Goal: Task Accomplishment & Management: Use online tool/utility

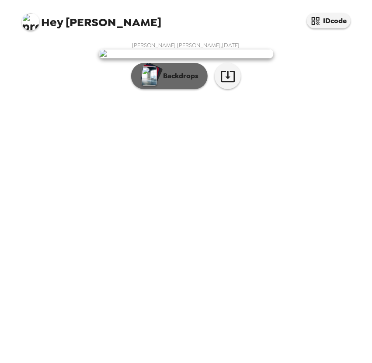
click at [176, 81] on p "Backdrops" at bounding box center [179, 76] width 40 height 10
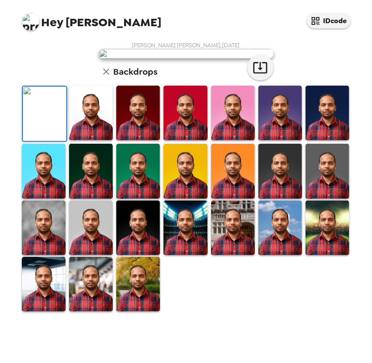
click at [100, 140] on img at bounding box center [91, 113] width 44 height 55
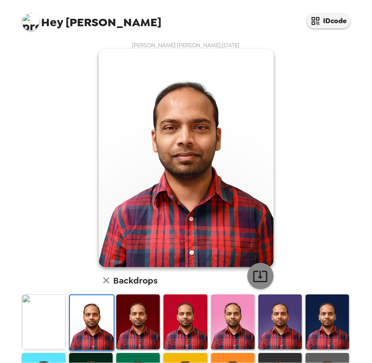
click at [261, 271] on icon "button" at bounding box center [260, 276] width 14 height 11
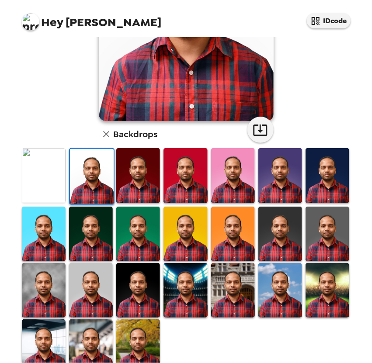
click at [138, 177] on img at bounding box center [138, 175] width 44 height 55
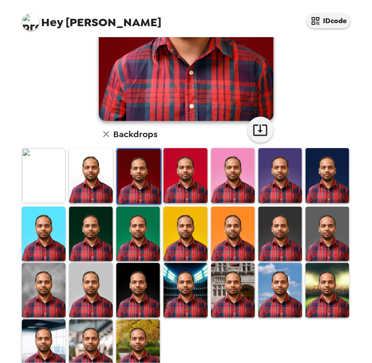
scroll to position [49, 0]
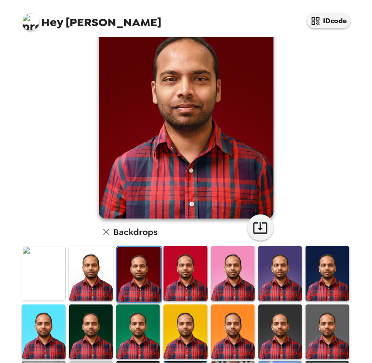
click at [177, 251] on img at bounding box center [185, 273] width 44 height 55
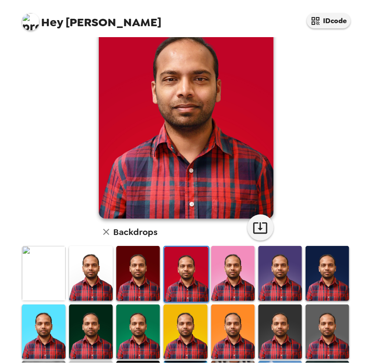
click at [222, 261] on img at bounding box center [233, 273] width 44 height 55
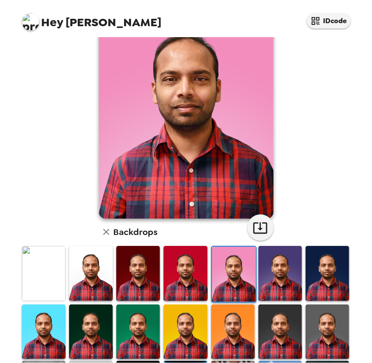
drag, startPoint x: 264, startPoint y: 264, endPoint x: 304, endPoint y: 267, distance: 40.4
click at [264, 264] on img at bounding box center [280, 273] width 44 height 55
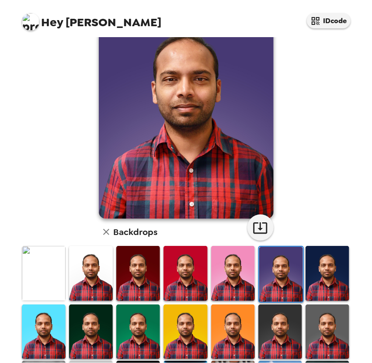
click at [311, 265] on img at bounding box center [328, 273] width 44 height 55
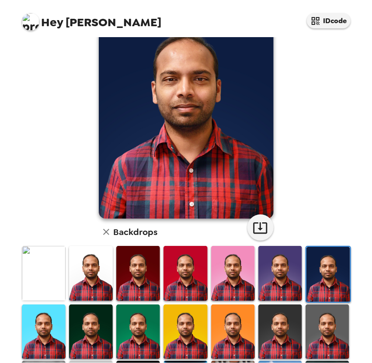
scroll to position [146, 0]
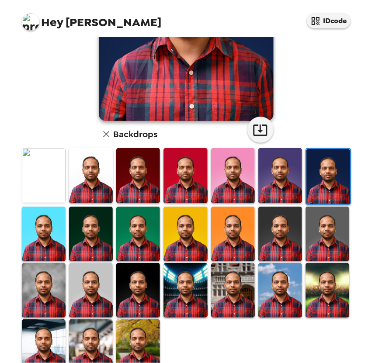
click at [52, 229] on img at bounding box center [44, 234] width 44 height 55
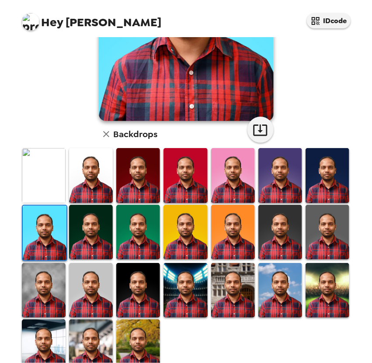
click at [61, 282] on img at bounding box center [44, 290] width 44 height 55
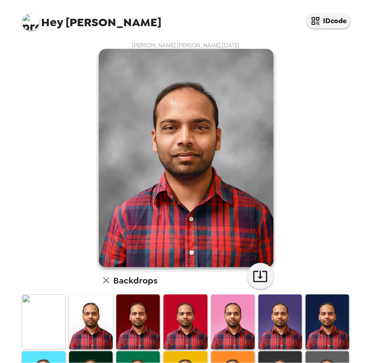
scroll to position [97, 0]
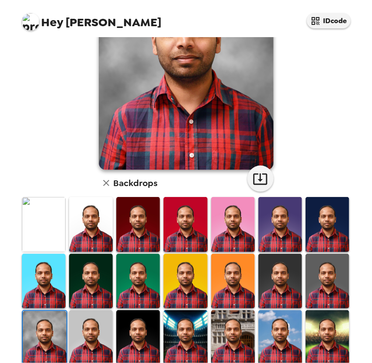
click at [99, 255] on img at bounding box center [91, 281] width 44 height 55
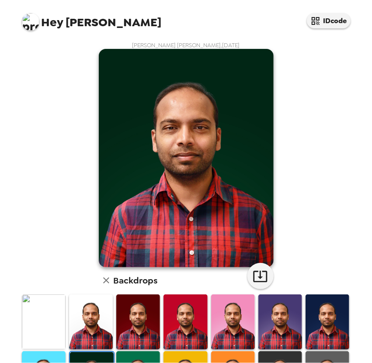
scroll to position [146, 0]
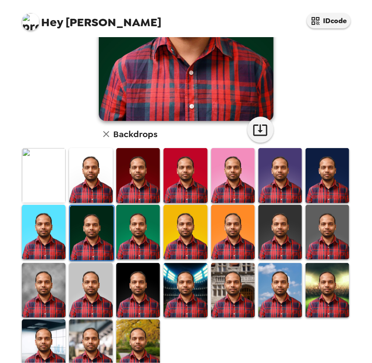
click at [142, 209] on img at bounding box center [138, 232] width 44 height 55
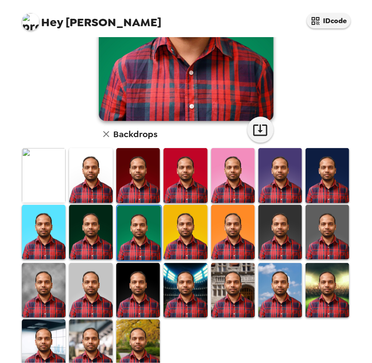
click at [53, 323] on img at bounding box center [44, 347] width 44 height 55
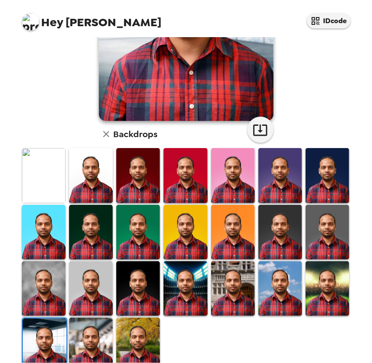
click at [100, 329] on img at bounding box center [91, 345] width 44 height 55
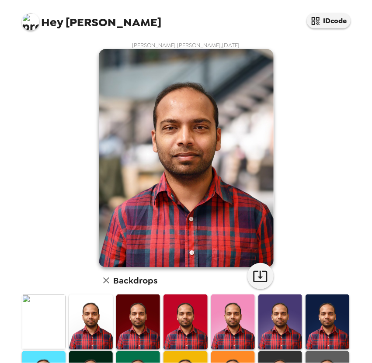
scroll to position [166, 0]
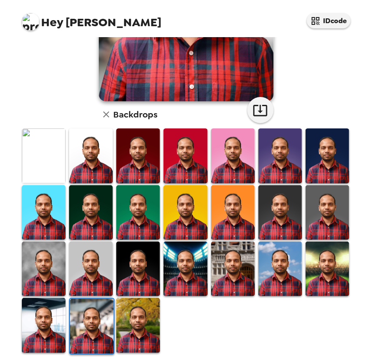
click at [146, 304] on img at bounding box center [138, 325] width 44 height 55
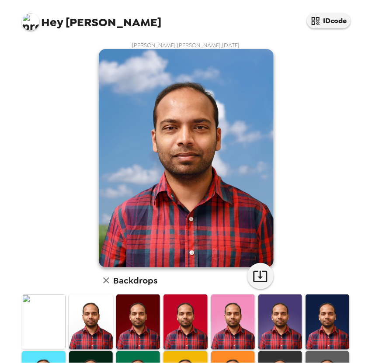
scroll to position [166, 0]
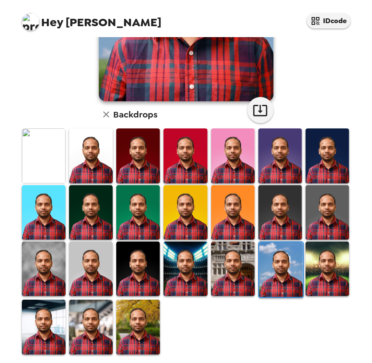
drag, startPoint x: 309, startPoint y: 269, endPoint x: 236, endPoint y: 207, distance: 95.8
click at [309, 269] on img at bounding box center [328, 269] width 44 height 55
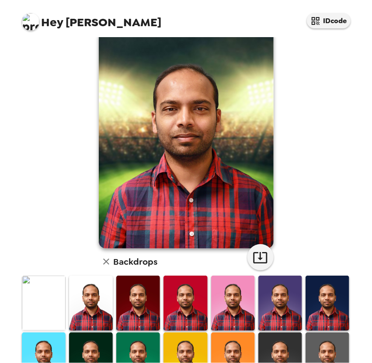
scroll to position [0, 0]
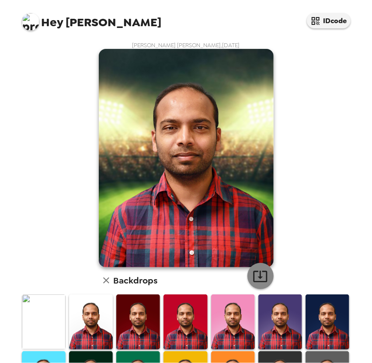
click at [254, 271] on icon "button" at bounding box center [260, 276] width 14 height 11
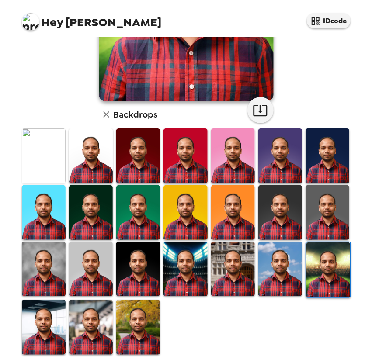
click at [41, 311] on img at bounding box center [44, 327] width 44 height 55
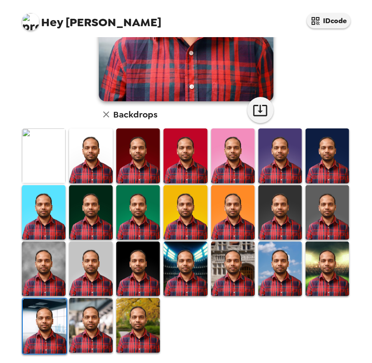
click at [84, 309] on img at bounding box center [91, 325] width 44 height 55
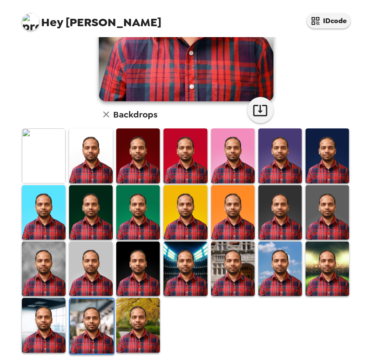
click at [118, 308] on img at bounding box center [138, 325] width 44 height 55
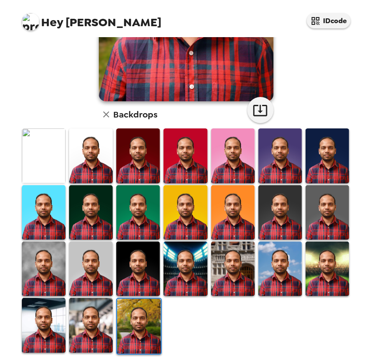
click at [105, 263] on img at bounding box center [91, 269] width 44 height 55
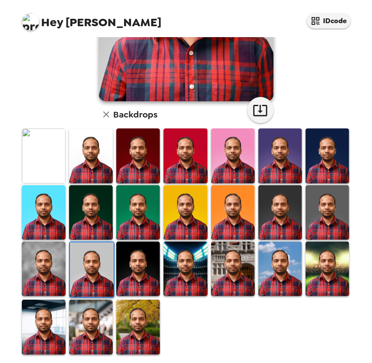
scroll to position [0, 0]
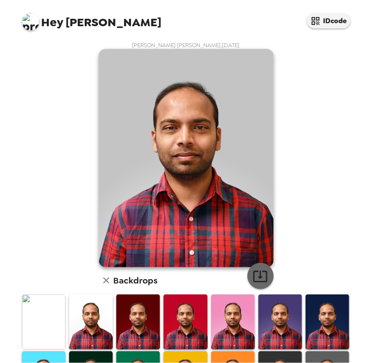
click at [259, 273] on icon "button" at bounding box center [260, 276] width 15 height 15
click at [290, 204] on div "[PERSON_NAME] [PERSON_NAME] , [DATE] Backdrops" at bounding box center [186, 282] width 332 height 480
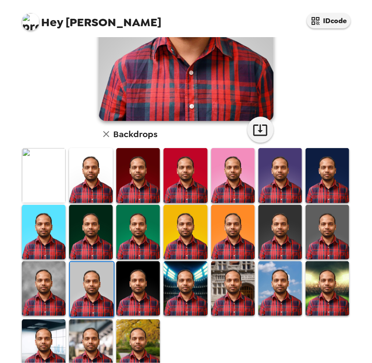
scroll to position [166, 0]
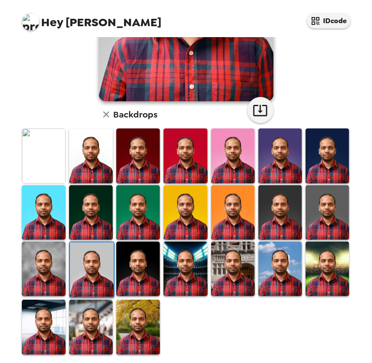
click at [46, 162] on img at bounding box center [44, 156] width 44 height 55
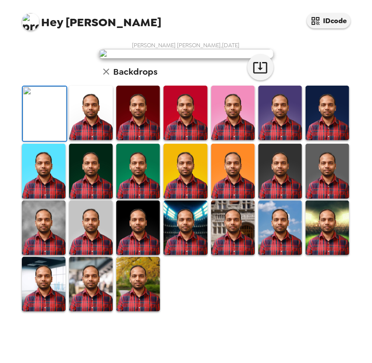
scroll to position [19, 0]
click at [253, 75] on icon "button" at bounding box center [260, 67] width 15 height 15
click at [70, 191] on div "[PERSON_NAME] [PERSON_NAME] , [DATE] Backdrops" at bounding box center [186, 177] width 332 height 271
click at [70, 140] on img at bounding box center [91, 113] width 44 height 55
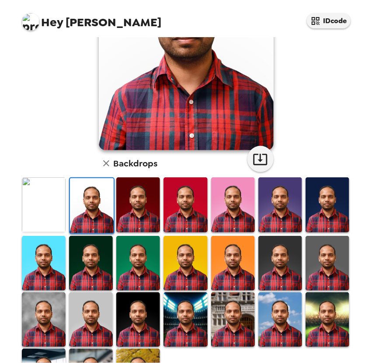
click at [40, 204] on img at bounding box center [44, 204] width 44 height 55
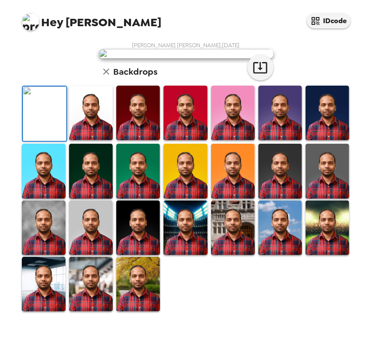
click at [73, 140] on img at bounding box center [91, 113] width 44 height 55
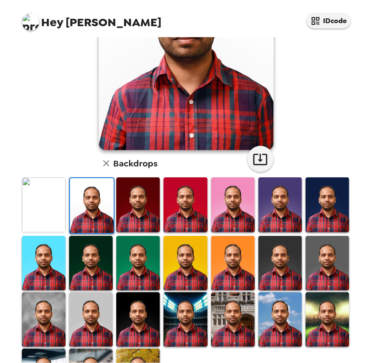
click at [121, 205] on img at bounding box center [138, 204] width 44 height 55
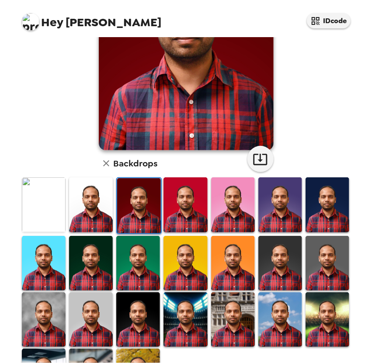
click at [186, 205] on img at bounding box center [185, 204] width 44 height 55
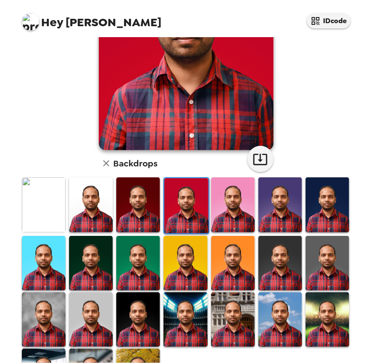
click at [221, 207] on img at bounding box center [233, 204] width 44 height 55
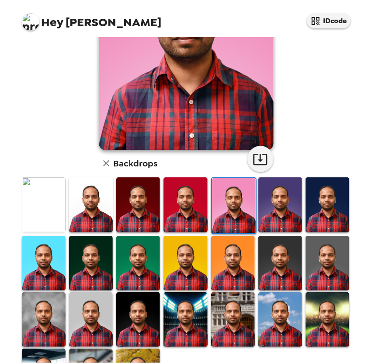
click at [259, 203] on img at bounding box center [280, 204] width 44 height 55
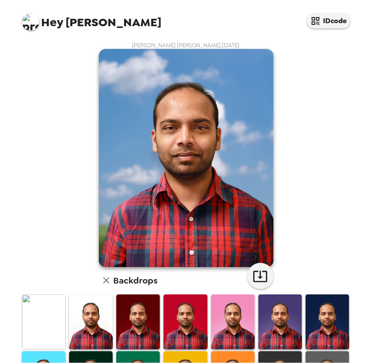
drag, startPoint x: 0, startPoint y: 0, endPoint x: 242, endPoint y: 80, distance: 254.7
click at [287, 84] on div "Giraj Kumar Kandukuri , 09-19-2025 Backdrops" at bounding box center [186, 282] width 332 height 480
